Goal: Task Accomplishment & Management: Manage account settings

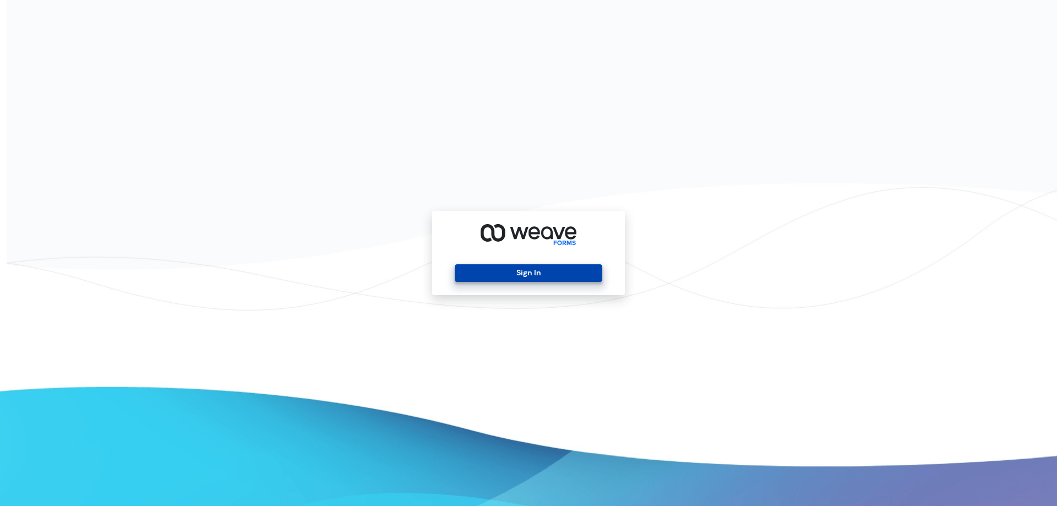
click at [555, 267] on button "Sign In" at bounding box center [528, 273] width 147 height 18
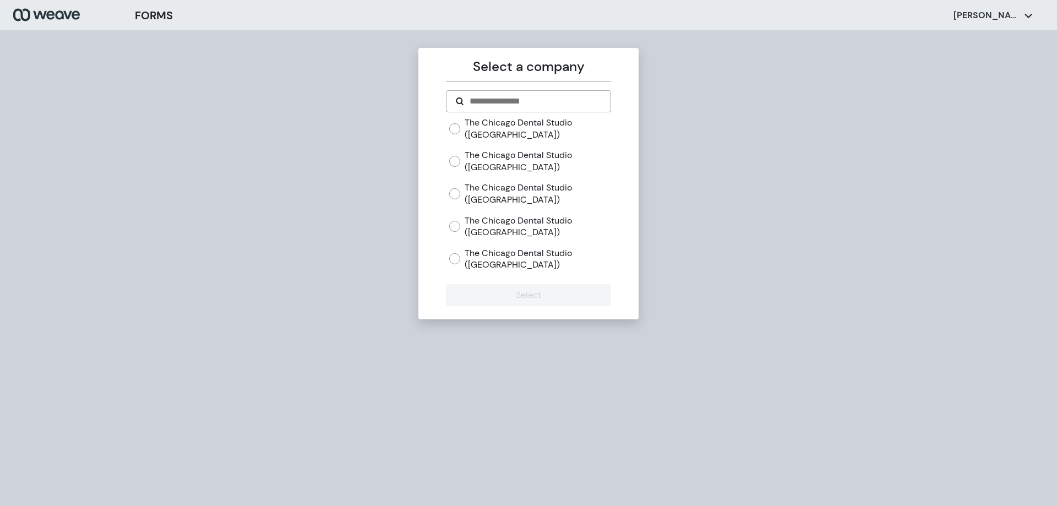
click at [458, 154] on div "The Chicago Dental Studio ([GEOGRAPHIC_DATA])" at bounding box center [529, 161] width 161 height 24
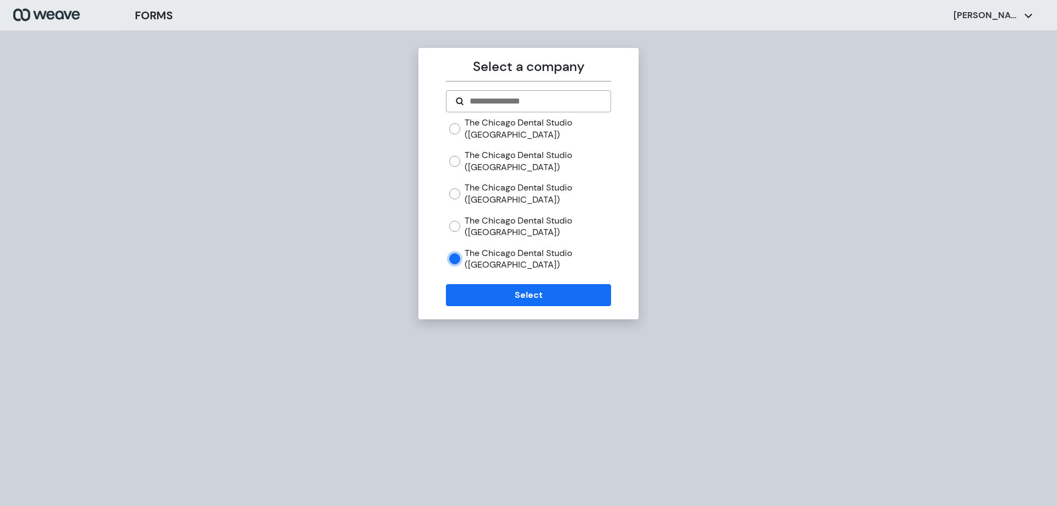
click at [512, 307] on div "Select a company The Chicago Dental Studio ([GEOGRAPHIC_DATA]) The [GEOGRAPHIC_…" at bounding box center [528, 183] width 220 height 271
click at [516, 297] on button "Select" at bounding box center [528, 295] width 165 height 22
